Goal: Task Accomplishment & Management: Manage account settings

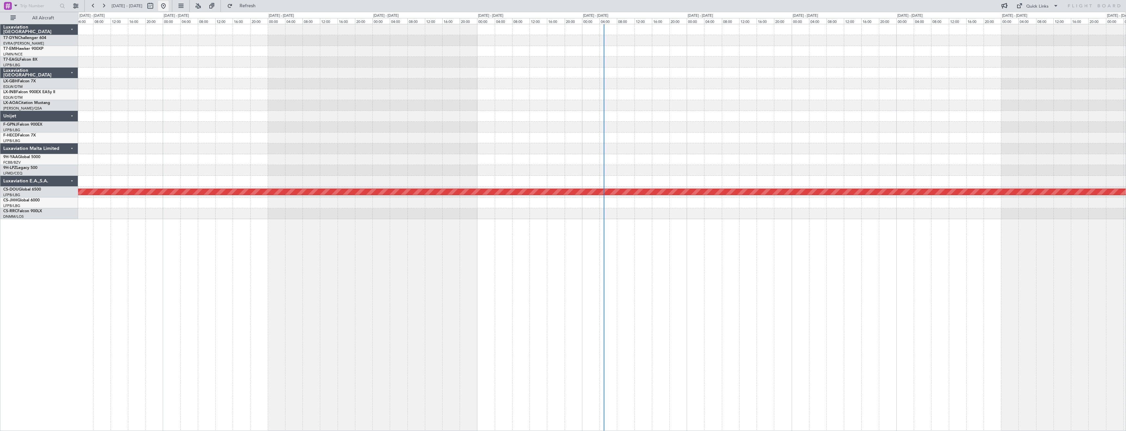
drag, startPoint x: 183, startPoint y: 5, endPoint x: 183, endPoint y: 1, distance: 3.9
click at [169, 5] on button at bounding box center [163, 6] width 10 height 10
click at [169, 3] on button at bounding box center [163, 6] width 10 height 10
click at [294, 135] on div "Planned Maint London ([GEOGRAPHIC_DATA])" at bounding box center [601, 121] width 1047 height 195
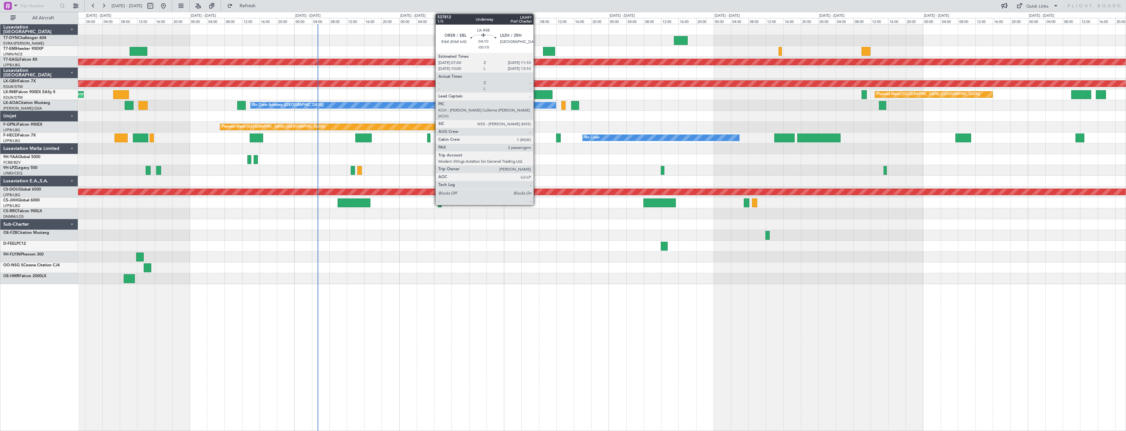
click at [536, 93] on div at bounding box center [543, 94] width 18 height 9
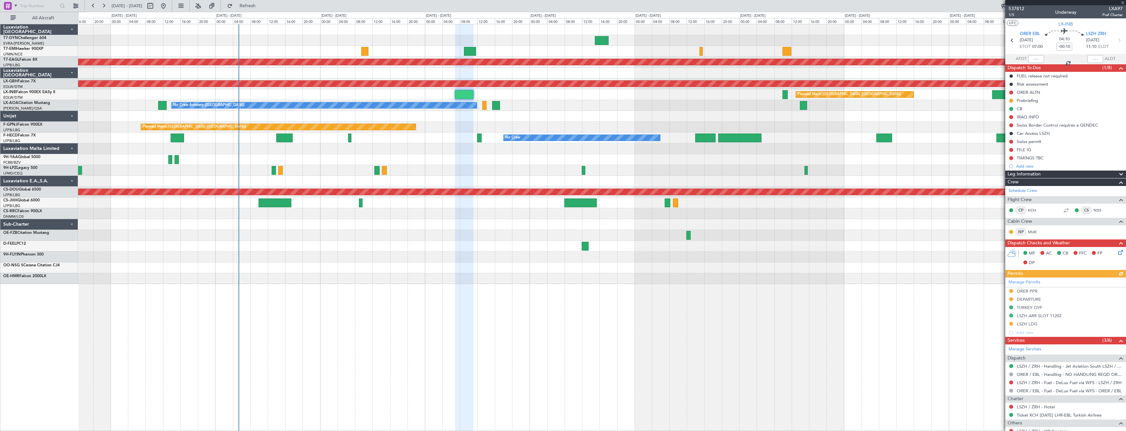
click at [549, 101] on div "No Crew Antwerp (Deurne) No Crew Paris (Le Bourget)" at bounding box center [601, 105] width 1047 height 11
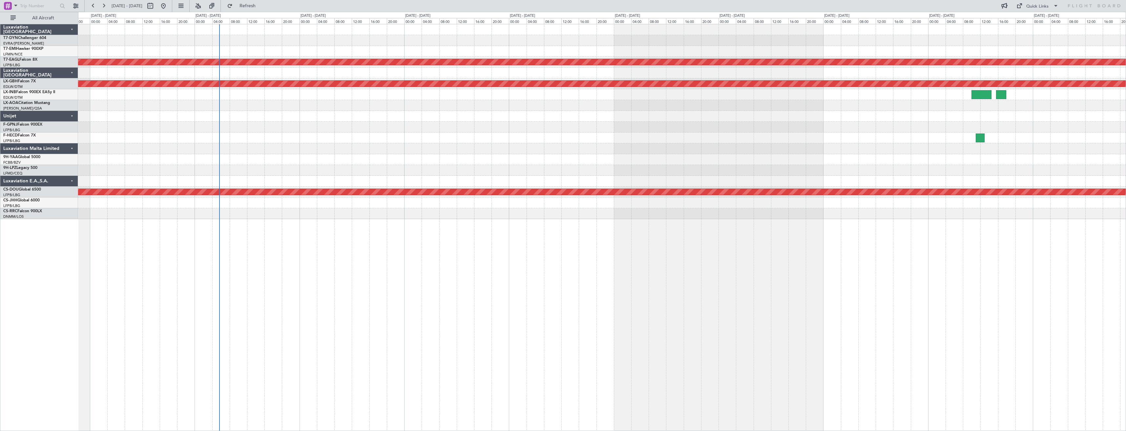
click at [418, 103] on div "No Crew Paris ([GEOGRAPHIC_DATA])" at bounding box center [601, 105] width 1047 height 11
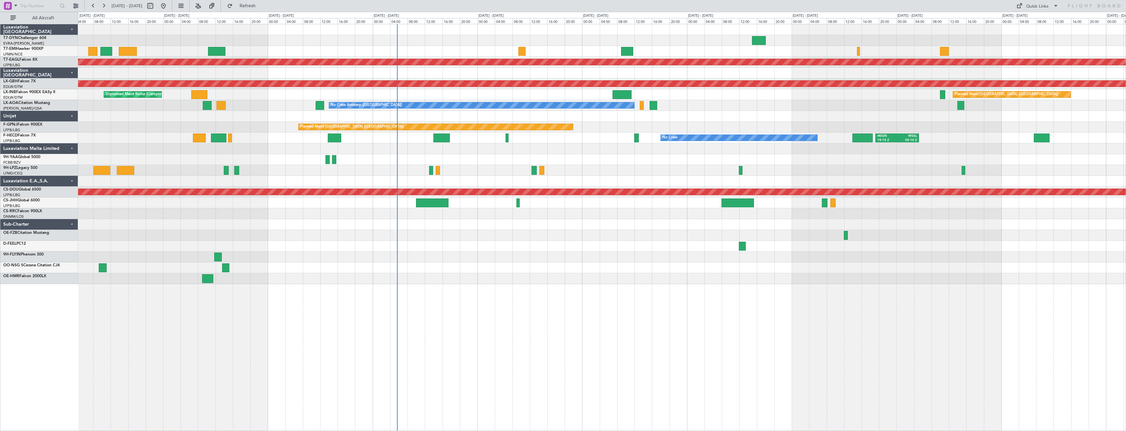
click at [496, 237] on div "Planned Maint Dubai (Al Maktoum Intl) Planned Maint Nurnberg Unplanned Maint Ro…" at bounding box center [601, 154] width 1047 height 260
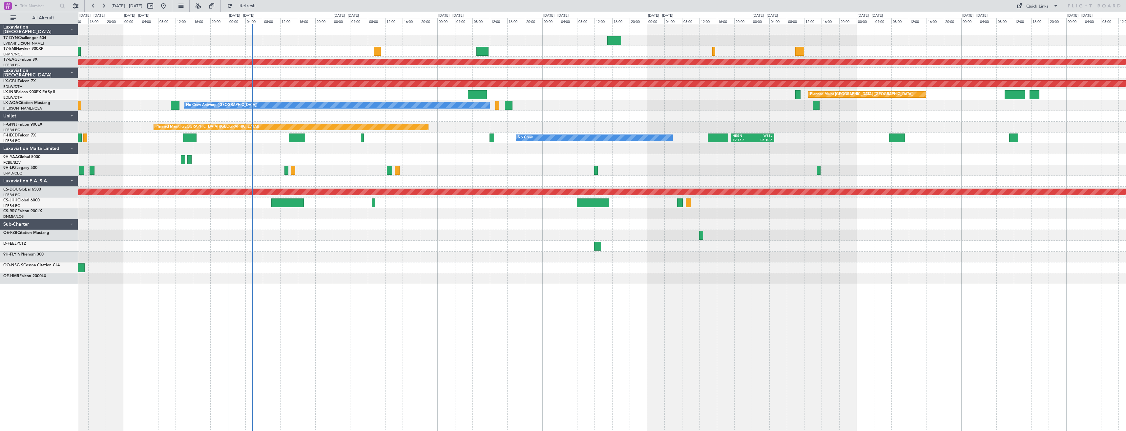
click at [419, 187] on div "Planned Maint London ([GEOGRAPHIC_DATA])" at bounding box center [601, 192] width 1047 height 11
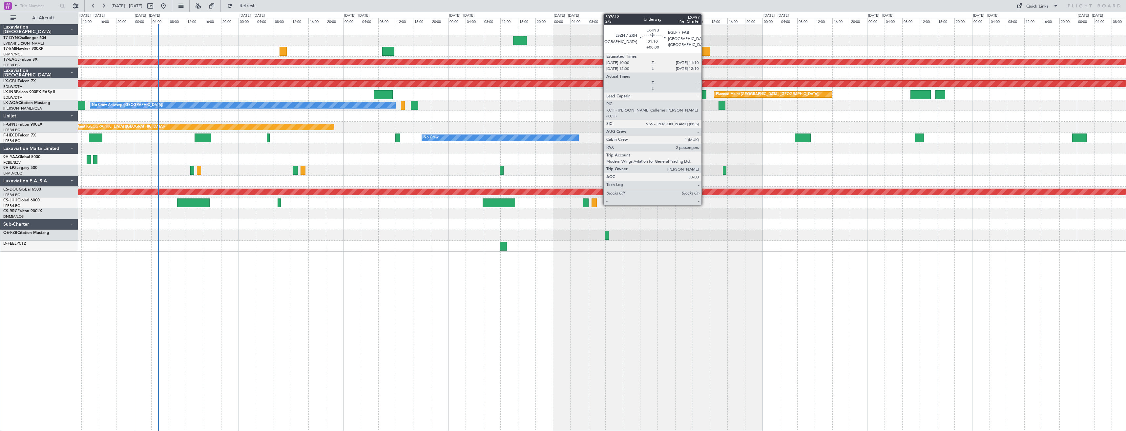
click at [704, 93] on div at bounding box center [703, 94] width 5 height 9
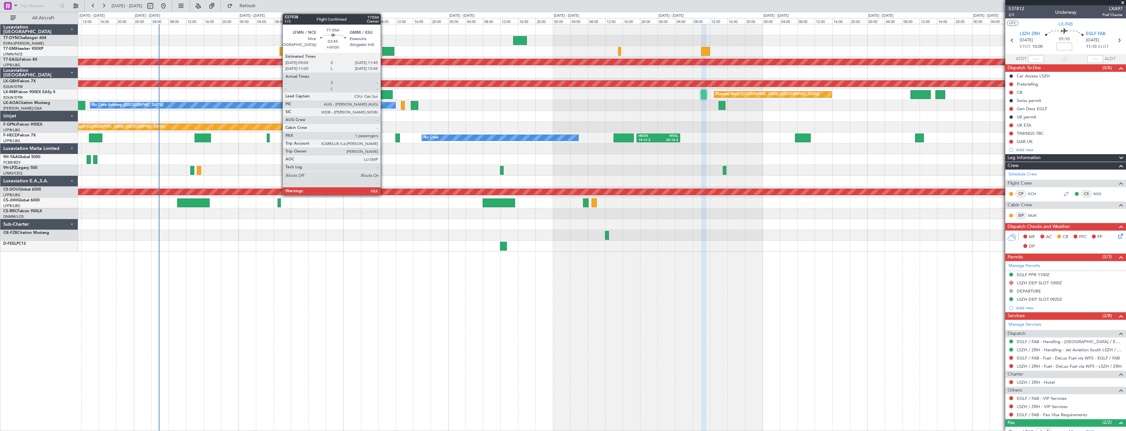
click at [383, 47] on div at bounding box center [388, 51] width 12 height 9
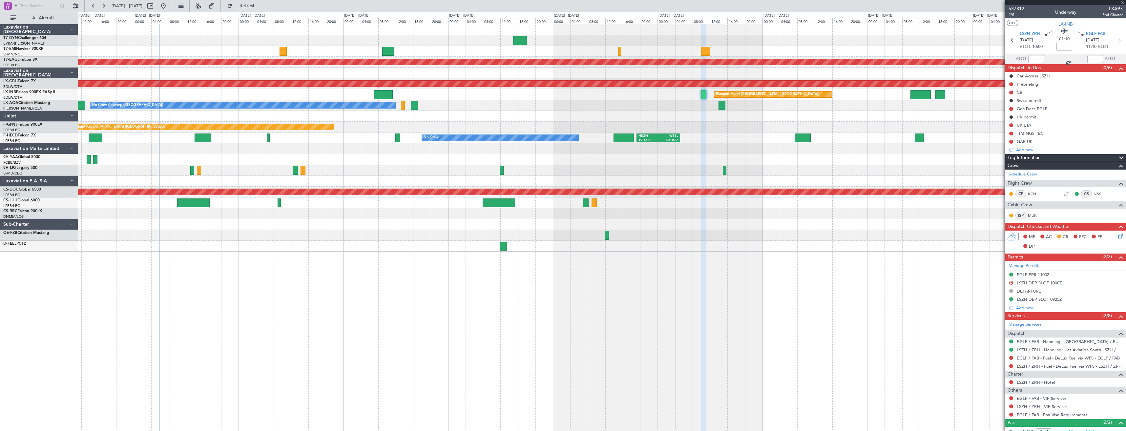
type input "1"
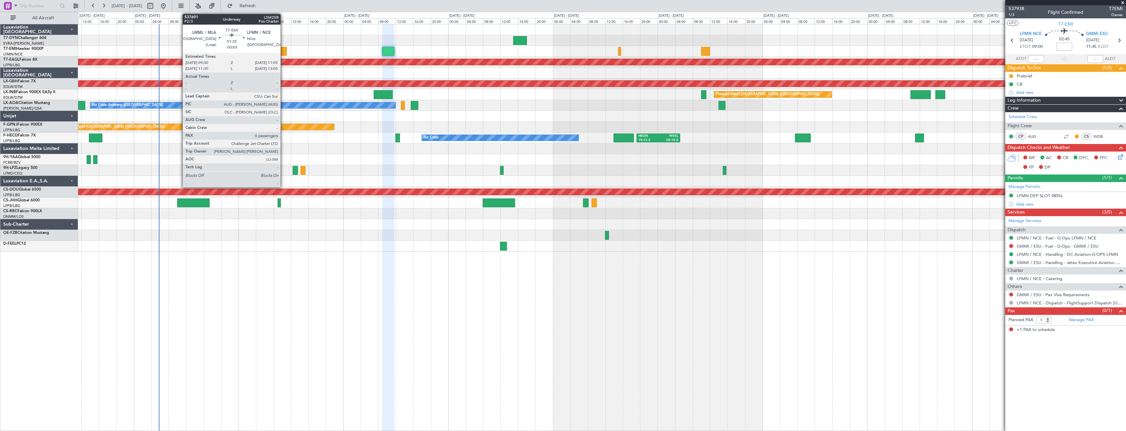
click at [283, 52] on div at bounding box center [282, 51] width 7 height 9
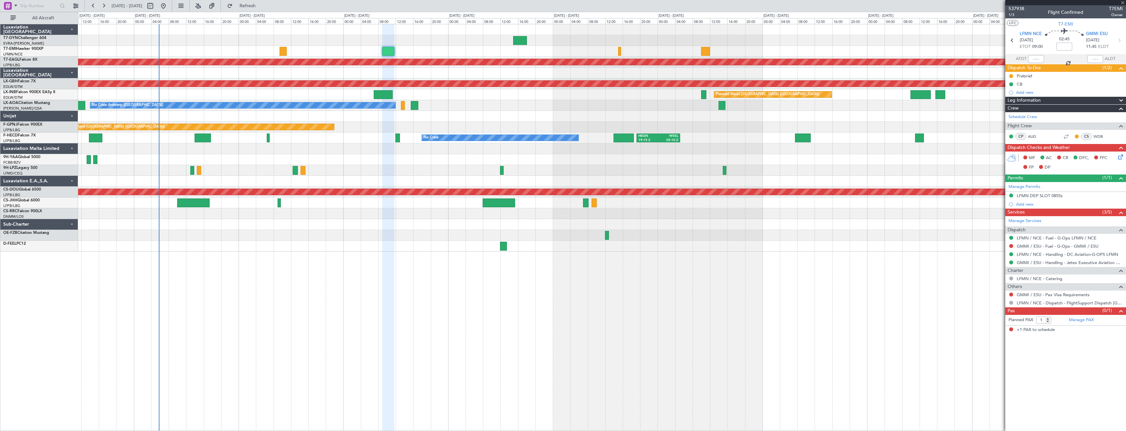
type input "-00:05"
type input "0"
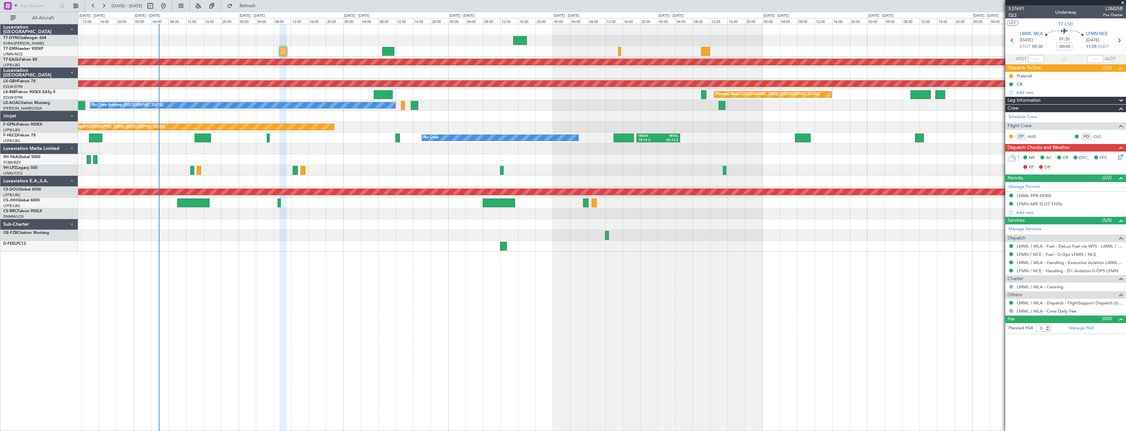
click at [1016, 16] on span "P2/3" at bounding box center [1016, 15] width 16 height 6
click at [1032, 264] on link "LMML / MLA - Handling - Executive Aviation LMML / MLA" at bounding box center [1070, 263] width 106 height 6
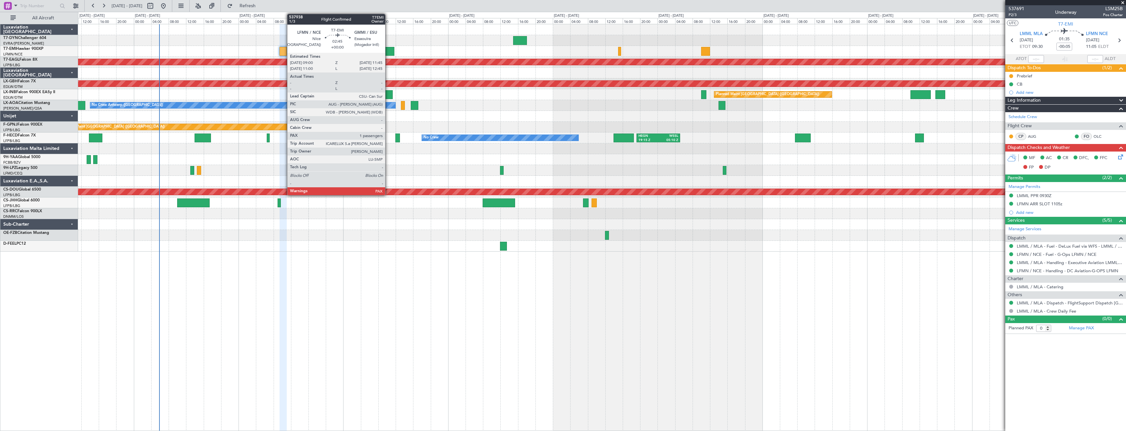
click at [388, 50] on div at bounding box center [388, 51] width 12 height 9
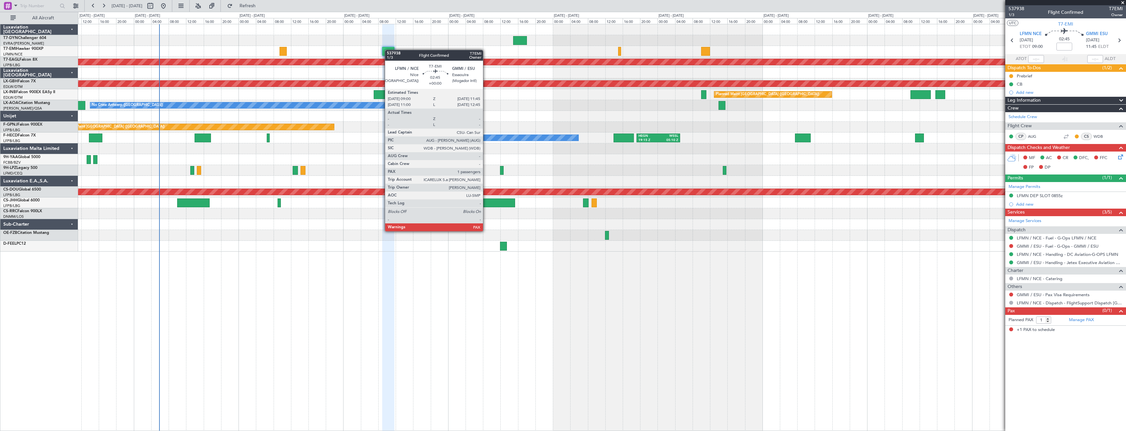
click at [388, 50] on div at bounding box center [388, 51] width 12 height 9
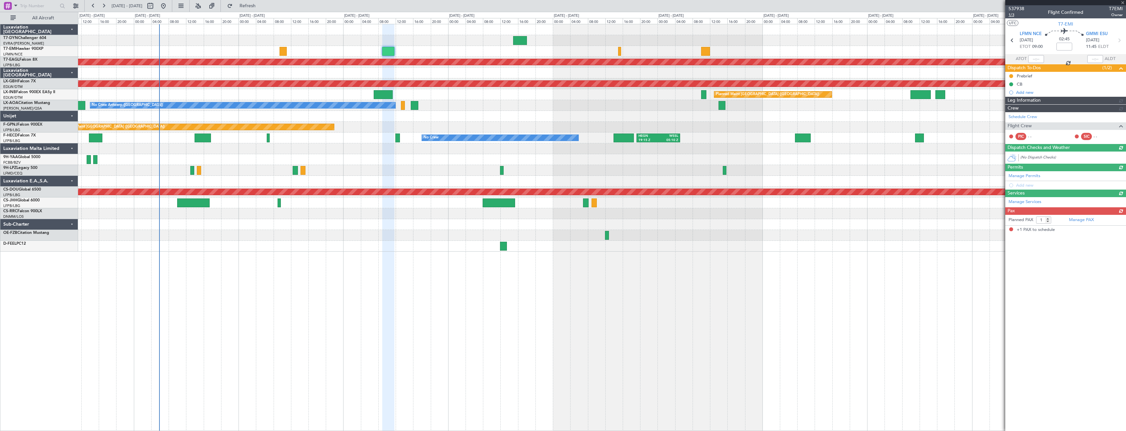
click at [1011, 14] on span "1/3" at bounding box center [1016, 15] width 16 height 6
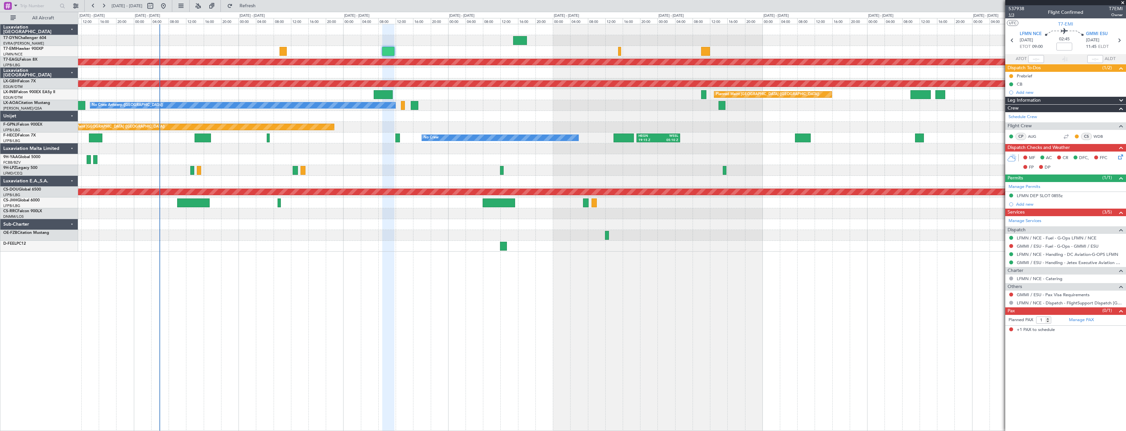
click at [285, 219] on div at bounding box center [601, 224] width 1047 height 11
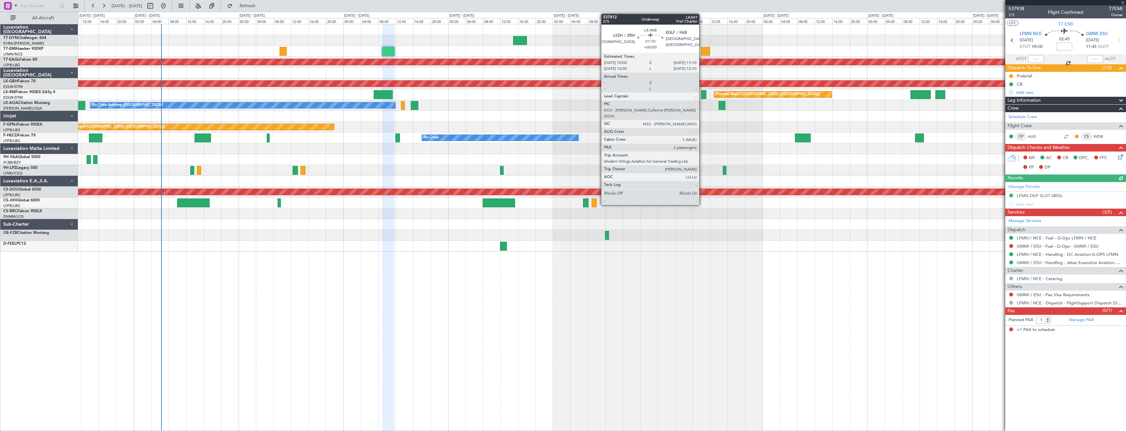
click at [702, 95] on div at bounding box center [703, 94] width 5 height 9
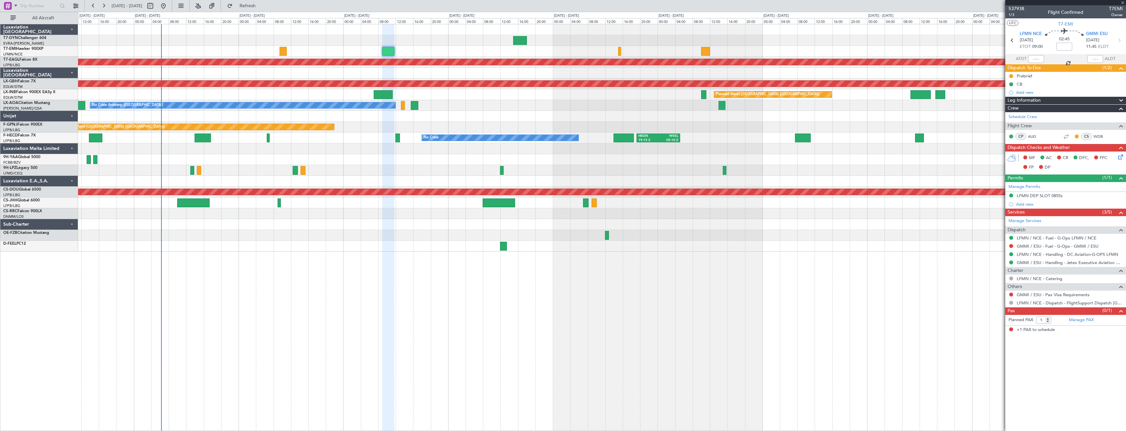
type input "2"
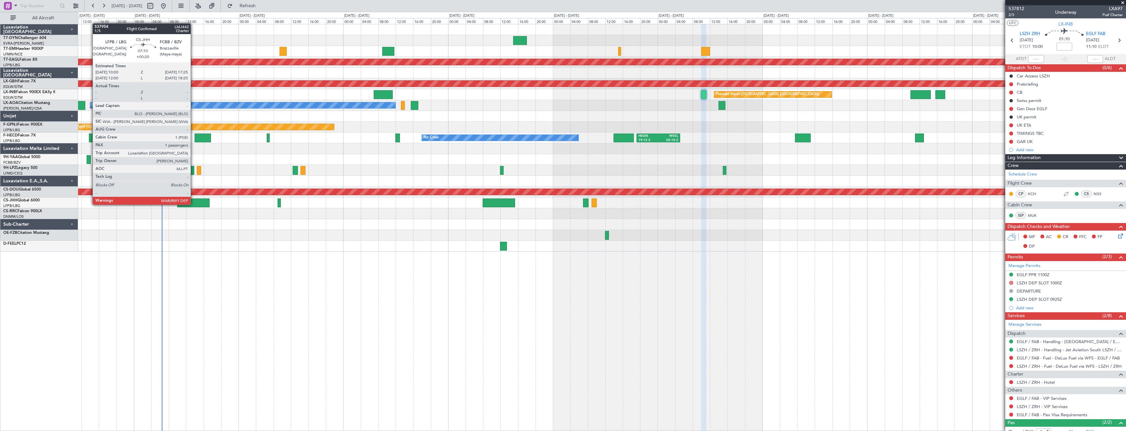
click at [194, 204] on div at bounding box center [193, 202] width 32 height 9
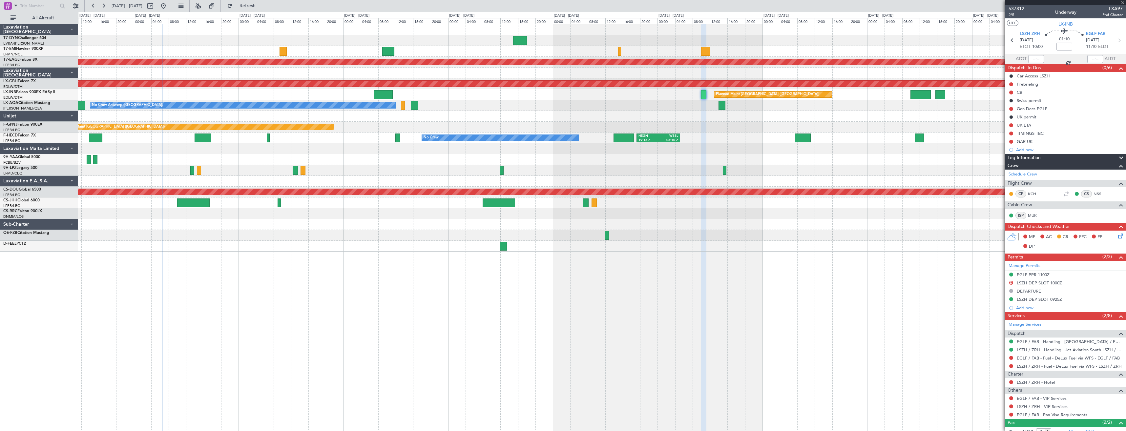
type input "+00:20"
type input "1"
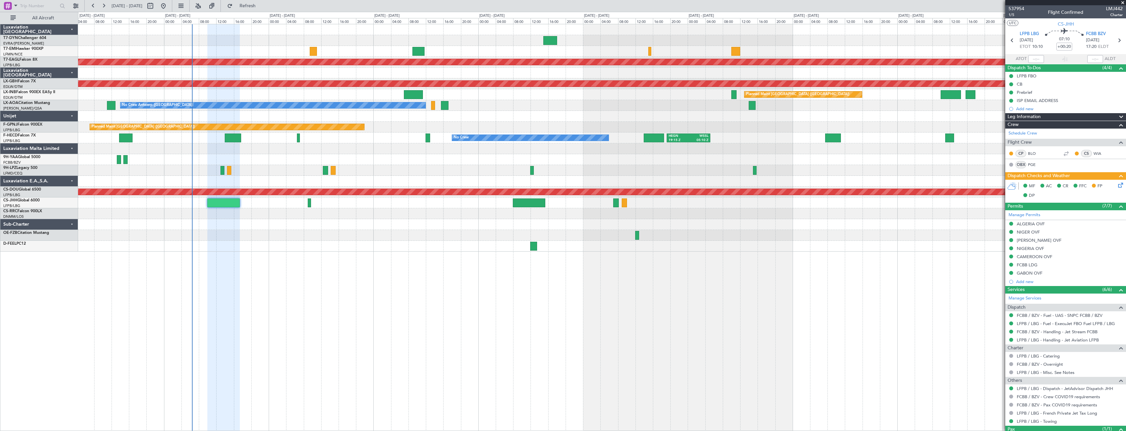
click at [239, 156] on div "Planned Maint Dubai (Al Maktoum Intl) Planned Maint Nurnberg Planned Maint Lond…" at bounding box center [601, 137] width 1047 height 227
click at [234, 142] on div "No Crew HEGN 19:15 Z WSSL 05:10 Z ZBAA 14:00 Z UGTB 22:30 Z No Crew No Crew" at bounding box center [601, 138] width 1047 height 11
click at [527, 245] on div at bounding box center [601, 246] width 1047 height 11
click at [532, 246] on div at bounding box center [533, 246] width 7 height 9
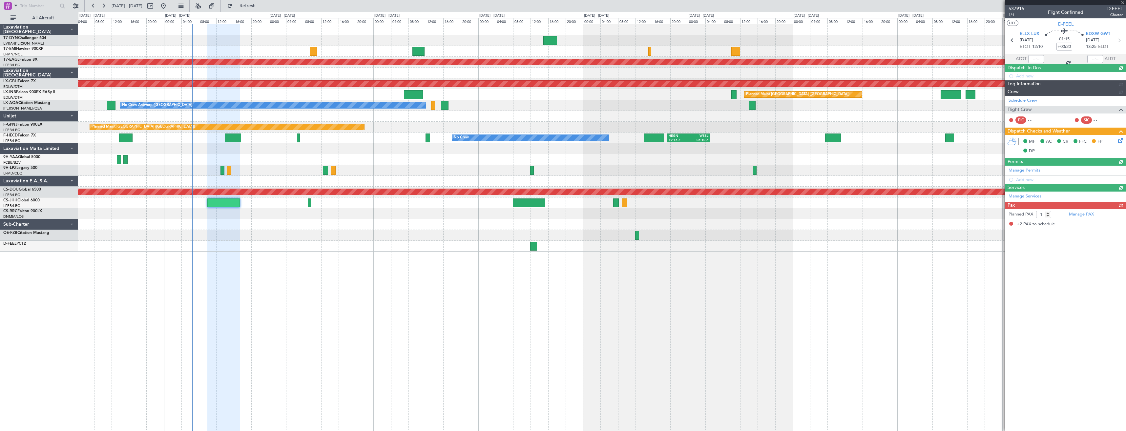
type input "-00:25"
type input "2"
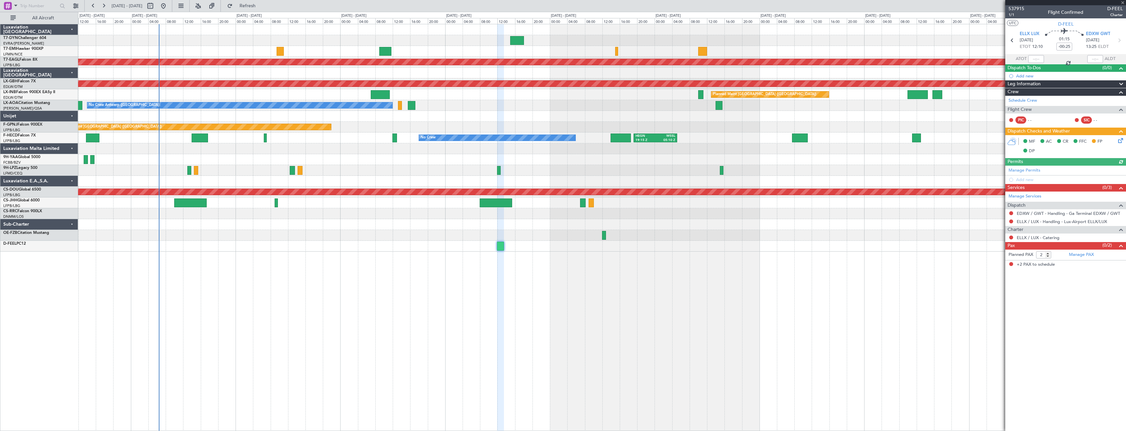
click at [509, 266] on div "Planned Maint Dubai (Al Maktoum Intl) Planned Maint Nurnberg Planned Maint Lond…" at bounding box center [602, 227] width 1048 height 407
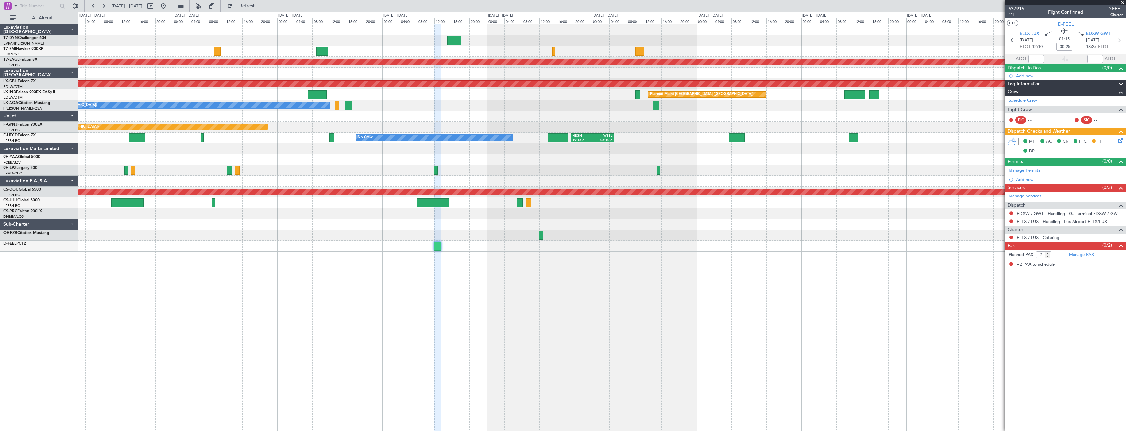
click at [454, 269] on div "Planned Maint Dubai (Al Maktoum Intl) Planned Maint Nurnberg Planned Maint Lond…" at bounding box center [602, 227] width 1048 height 407
click at [544, 237] on div at bounding box center [601, 235] width 1047 height 11
click at [538, 236] on div at bounding box center [601, 235] width 1047 height 11
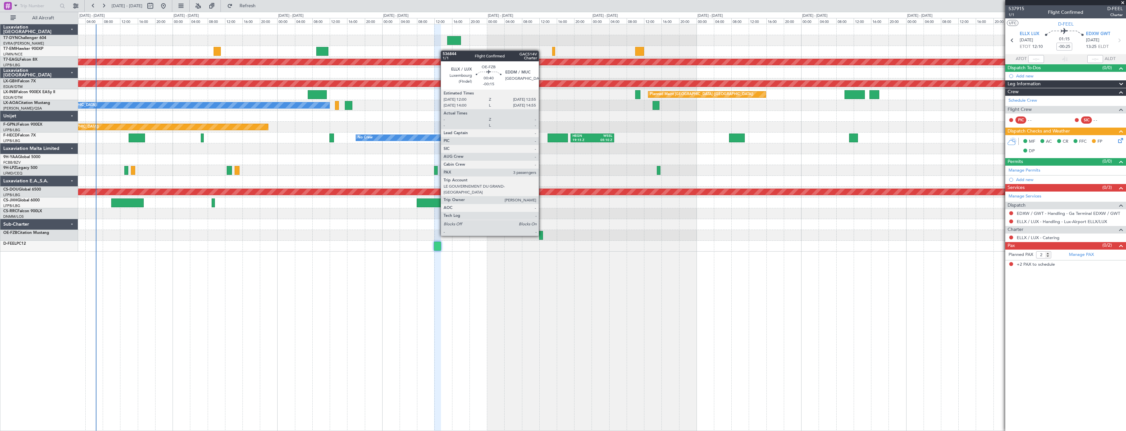
click at [541, 235] on div at bounding box center [541, 235] width 4 height 9
type input "-00:15"
type input "3"
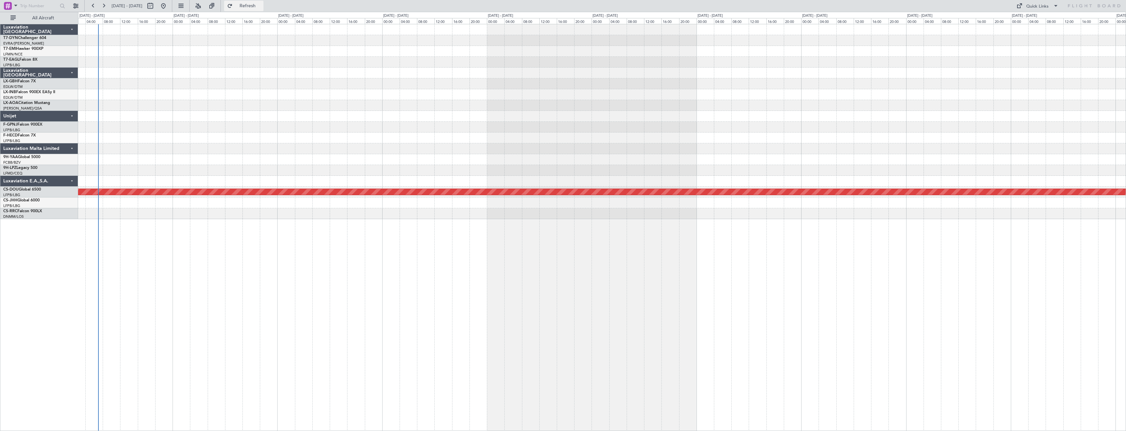
click at [261, 4] on span "Refresh" at bounding box center [248, 6] width 28 height 5
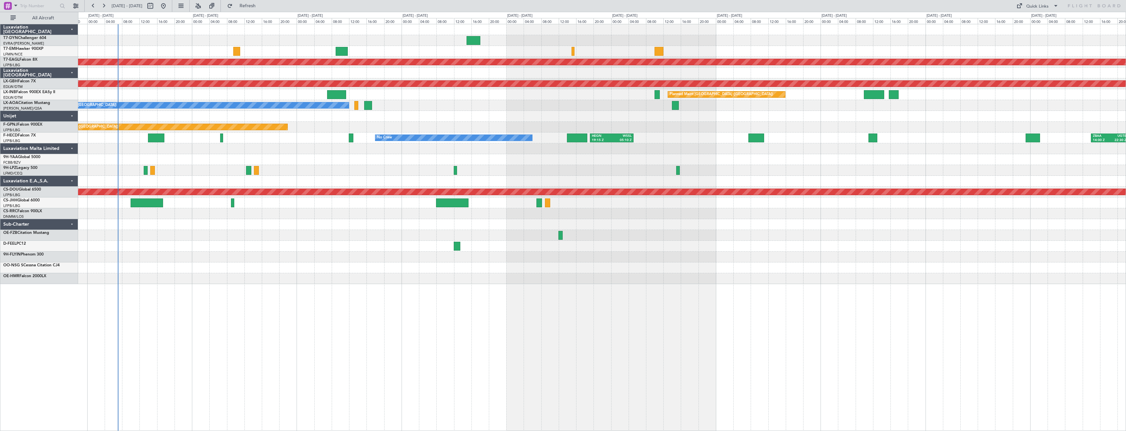
click at [300, 156] on div at bounding box center [601, 159] width 1047 height 11
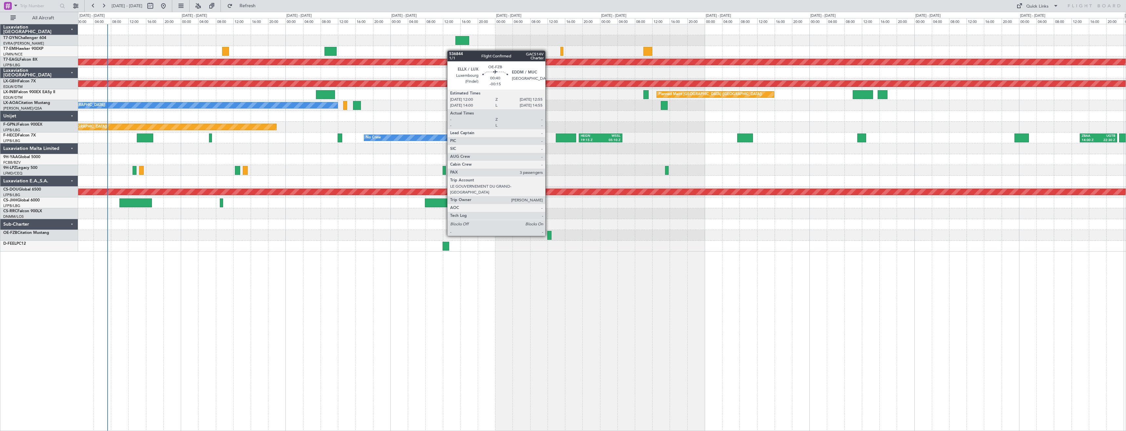
click at [548, 235] on div at bounding box center [549, 235] width 4 height 9
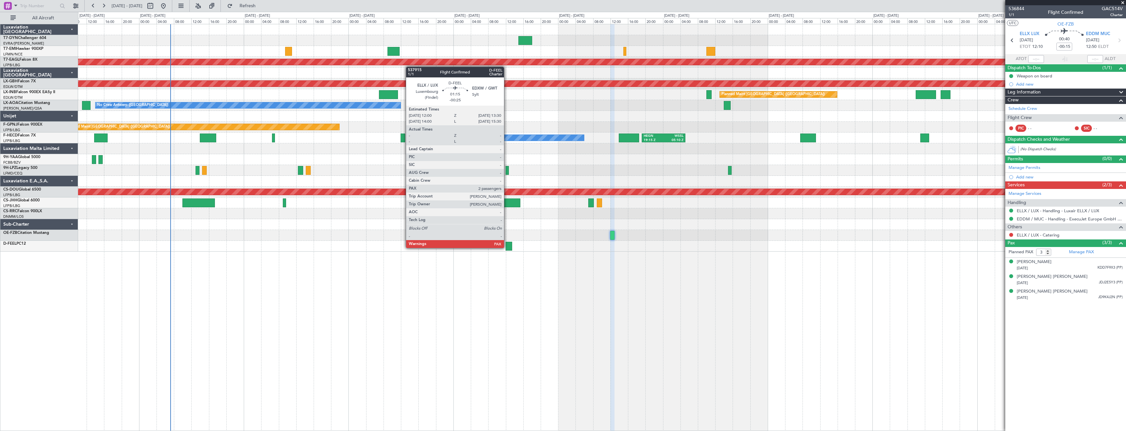
click at [507, 247] on div at bounding box center [509, 246] width 7 height 9
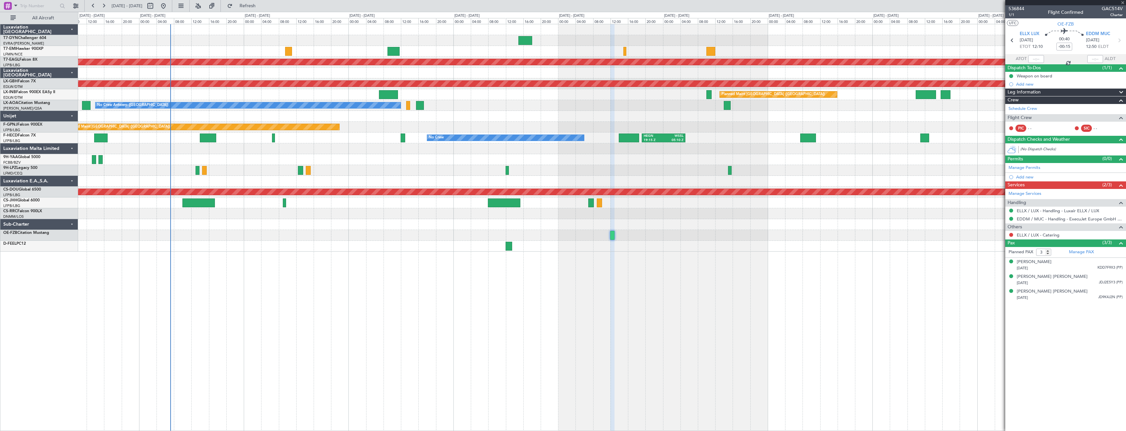
type input "-00:25"
type input "2"
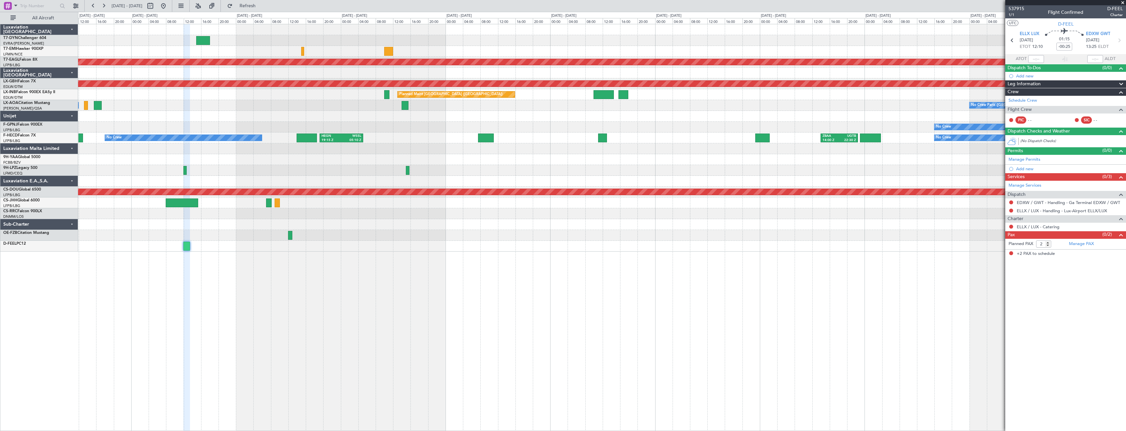
click at [423, 139] on div "No Crew HEGN 19:15 Z WSSL 05:10 Z ZBAA 14:00 Z UGTB 22:30 Z No Crew Planned Mai…" at bounding box center [601, 138] width 1047 height 11
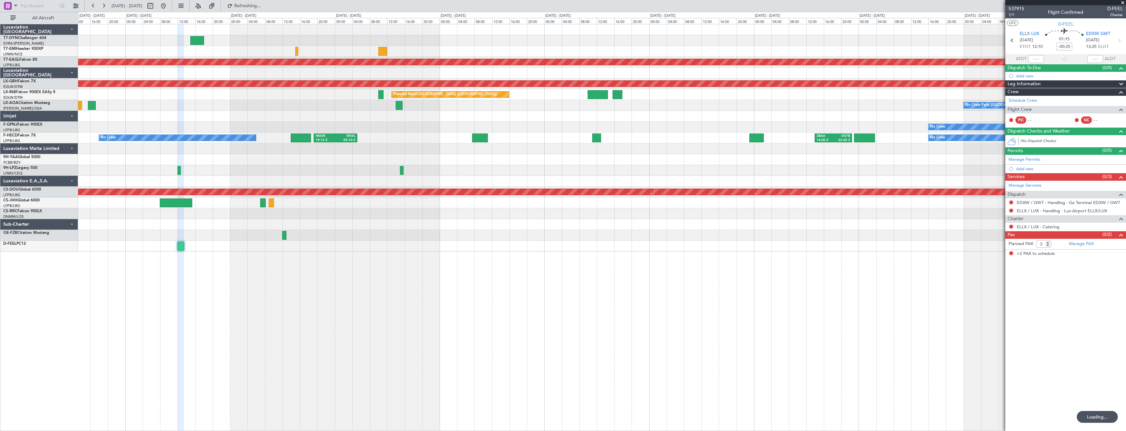
click at [456, 147] on div at bounding box center [601, 148] width 1047 height 11
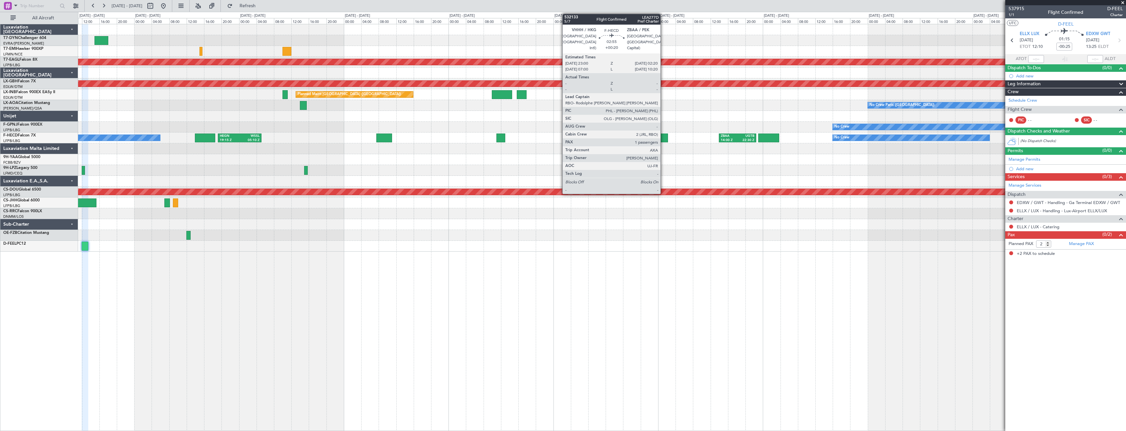
click at [663, 139] on div at bounding box center [660, 138] width 15 height 9
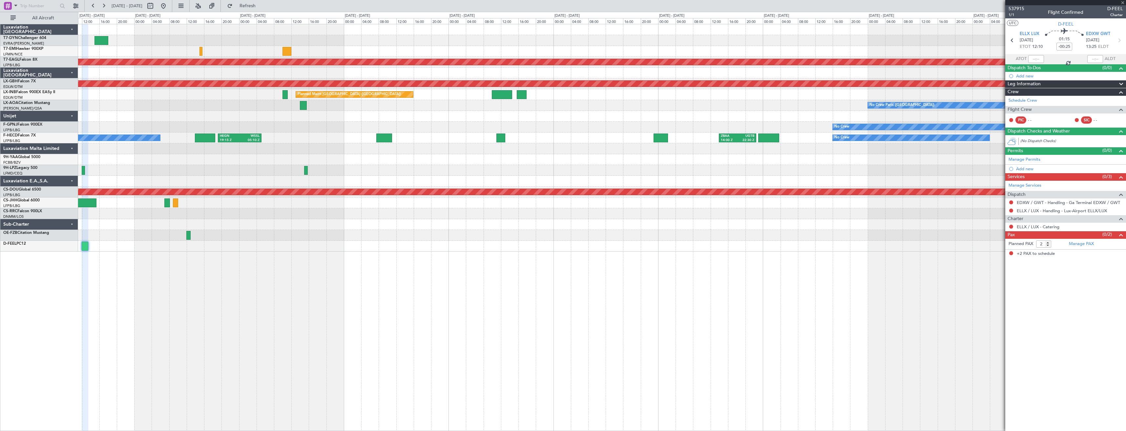
type input "+00:20"
type input "1"
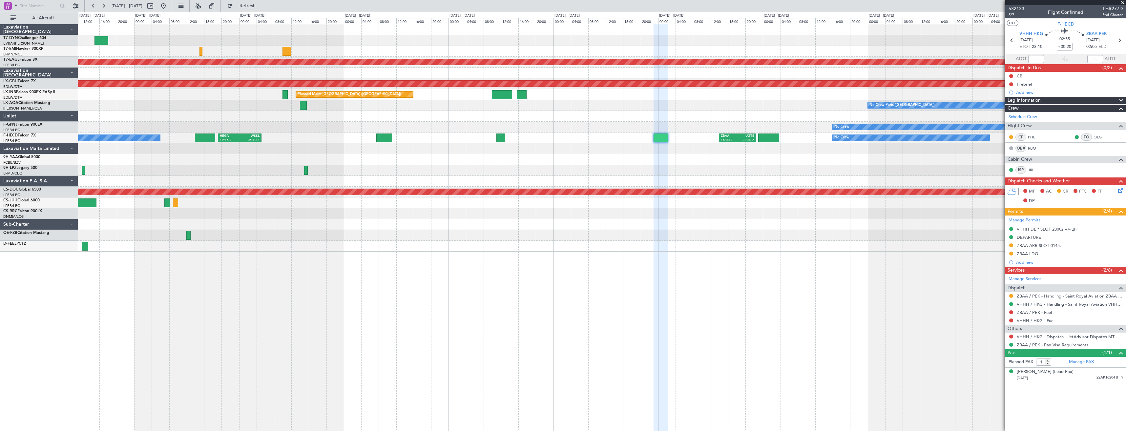
click at [676, 217] on div "No Crew Planned Maint [GEOGRAPHIC_DATA] (Al Maktoum Intl) Planned Maint Nurnber…" at bounding box center [601, 137] width 1047 height 227
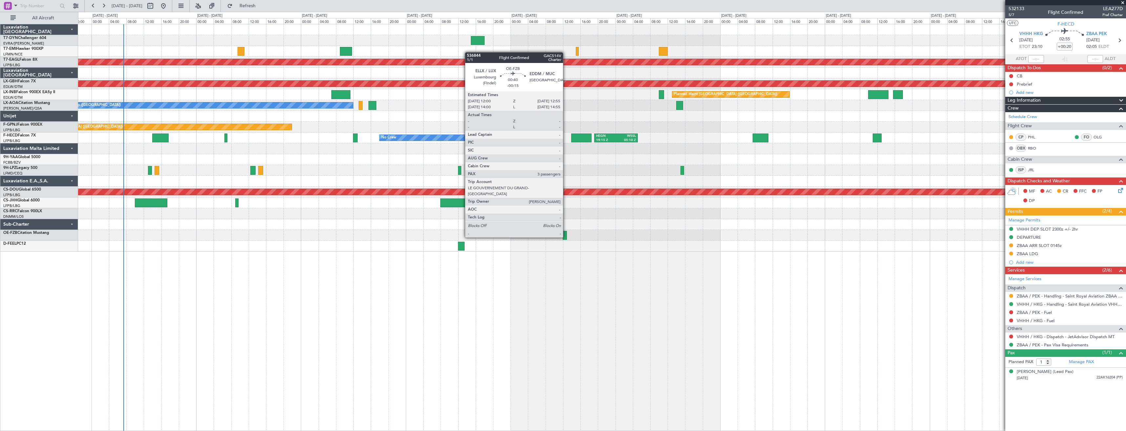
click at [566, 237] on div at bounding box center [565, 235] width 4 height 9
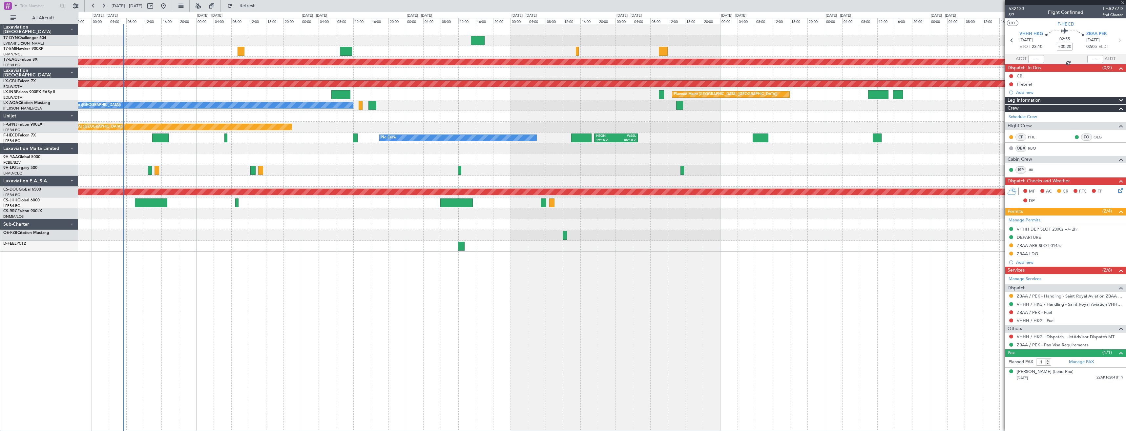
type input "-00:15"
type input "3"
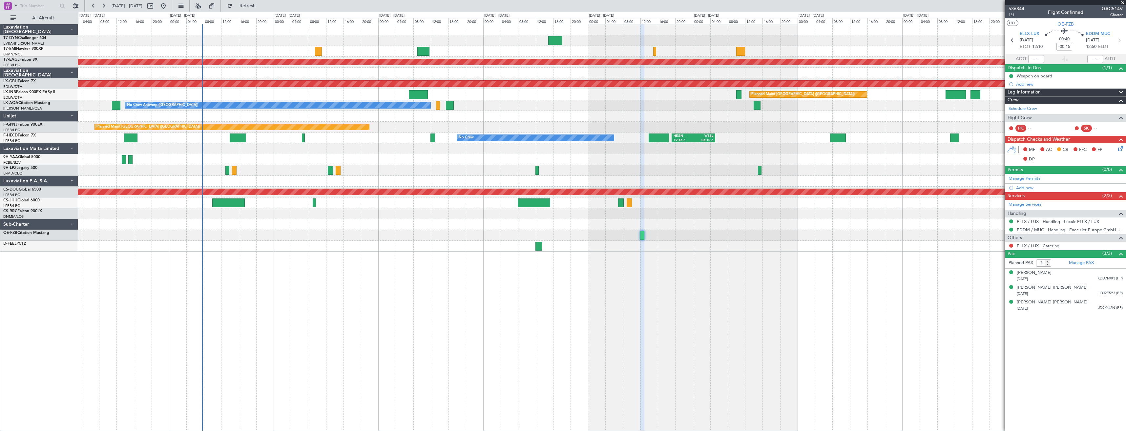
click at [605, 47] on div at bounding box center [601, 51] width 1047 height 11
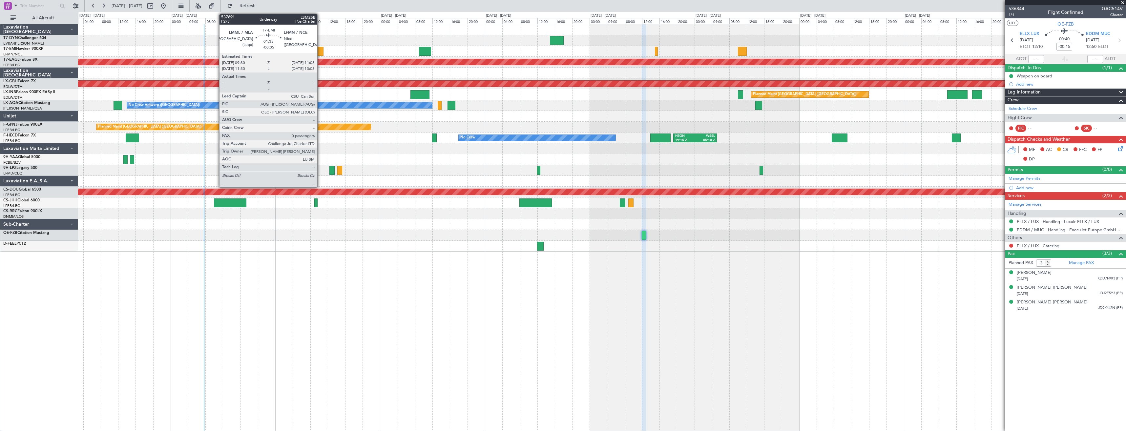
click at [320, 51] on div at bounding box center [320, 51] width 7 height 9
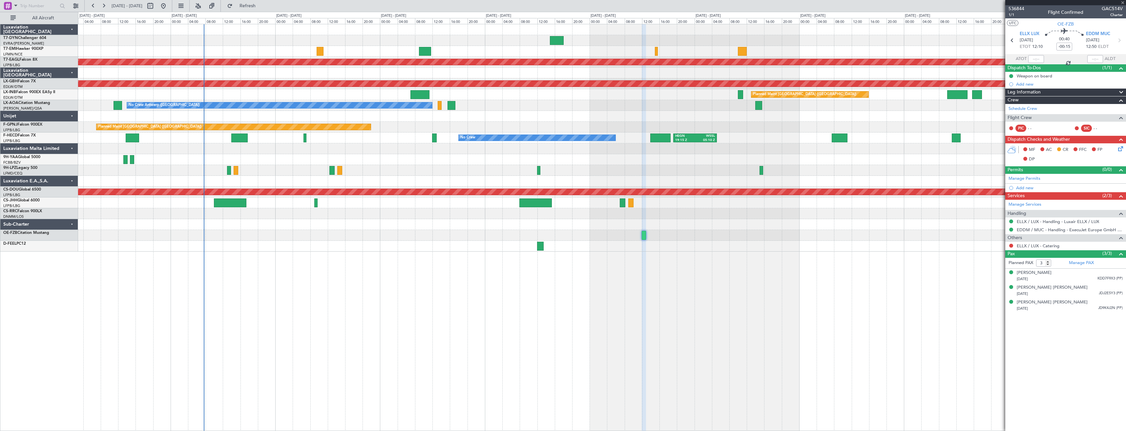
type input "-00:05"
type input "0"
